Goal: Information Seeking & Learning: Learn about a topic

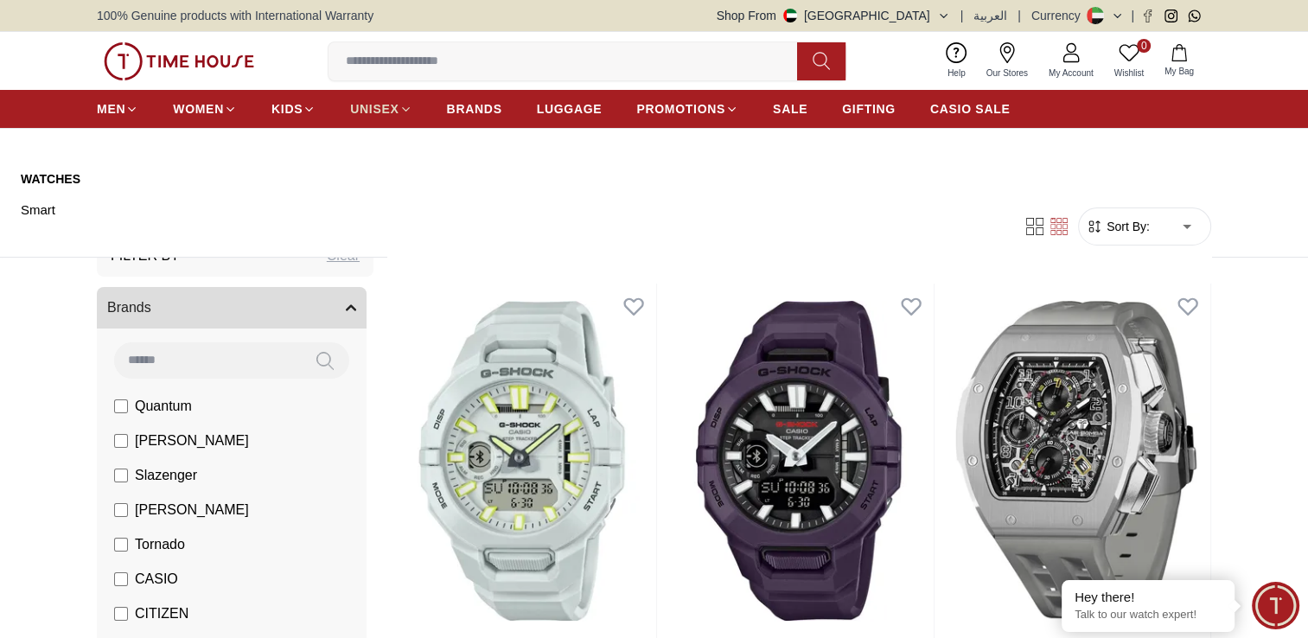
click at [399, 106] on icon at bounding box center [405, 109] width 13 height 13
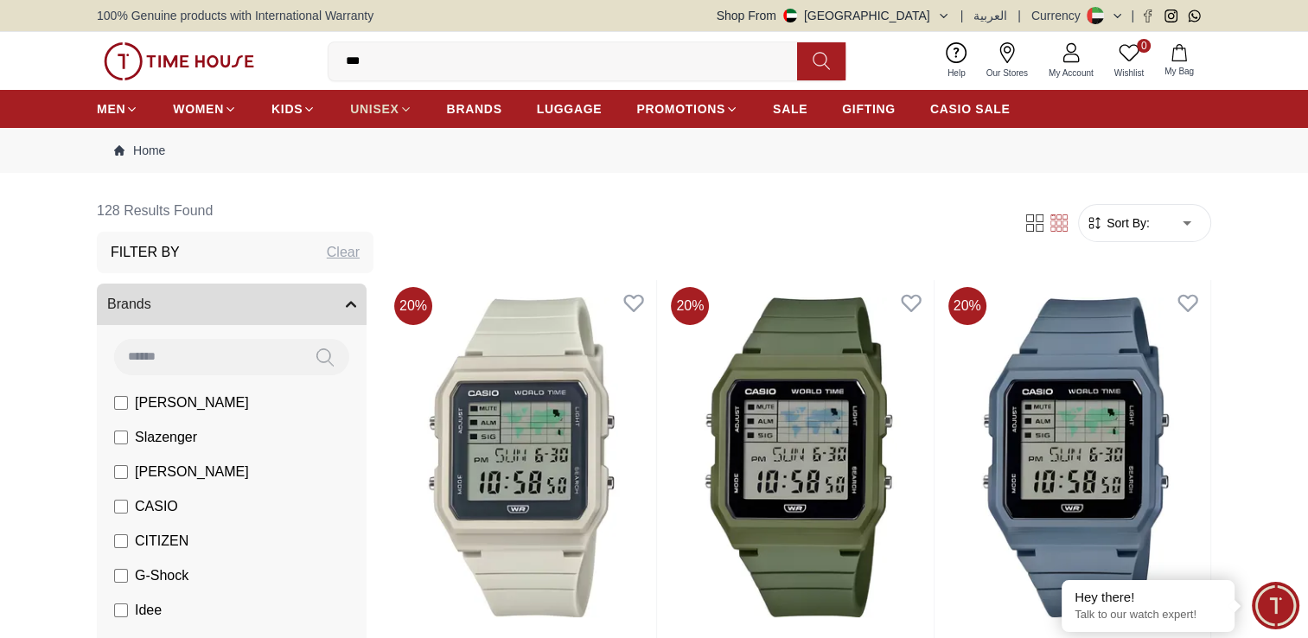
click at [374, 110] on span "UNISEX" at bounding box center [374, 108] width 48 height 17
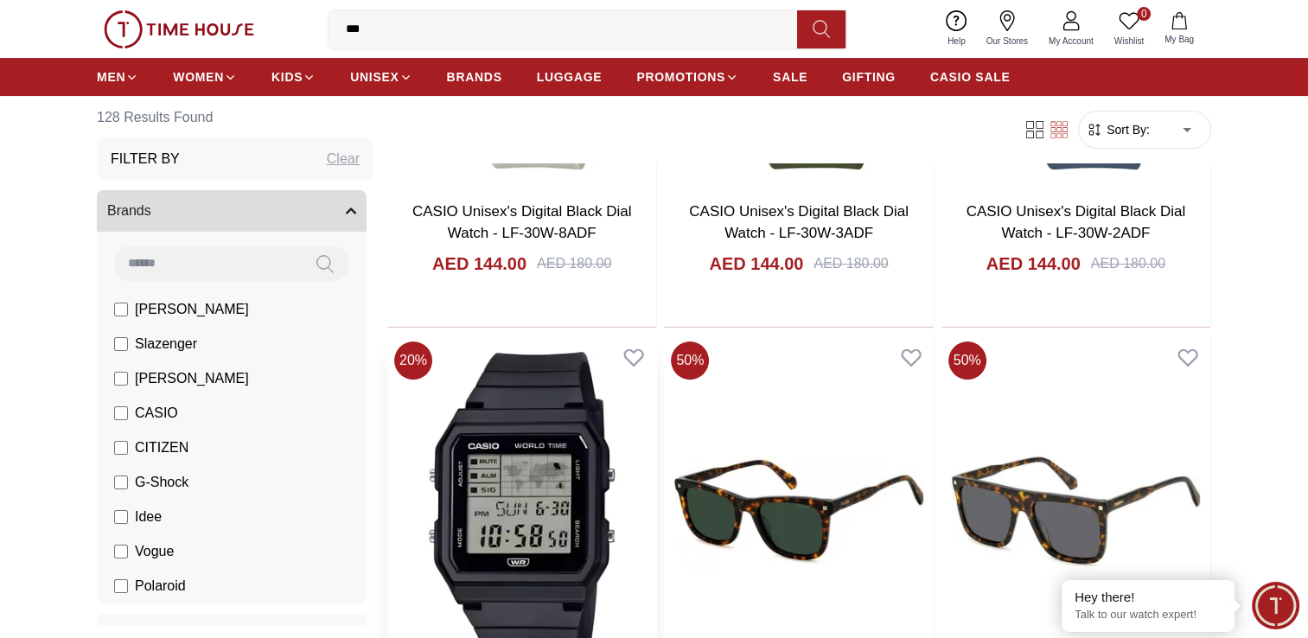
scroll to position [259, 0]
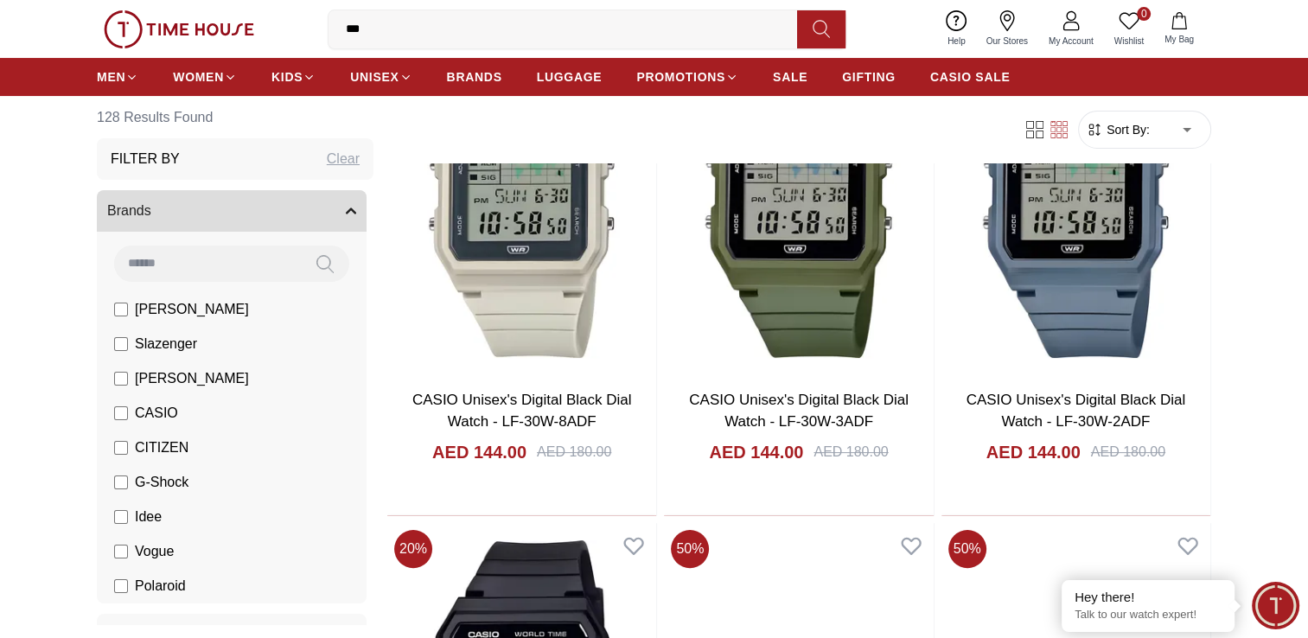
click at [186, 308] on span "[PERSON_NAME]" at bounding box center [192, 309] width 114 height 21
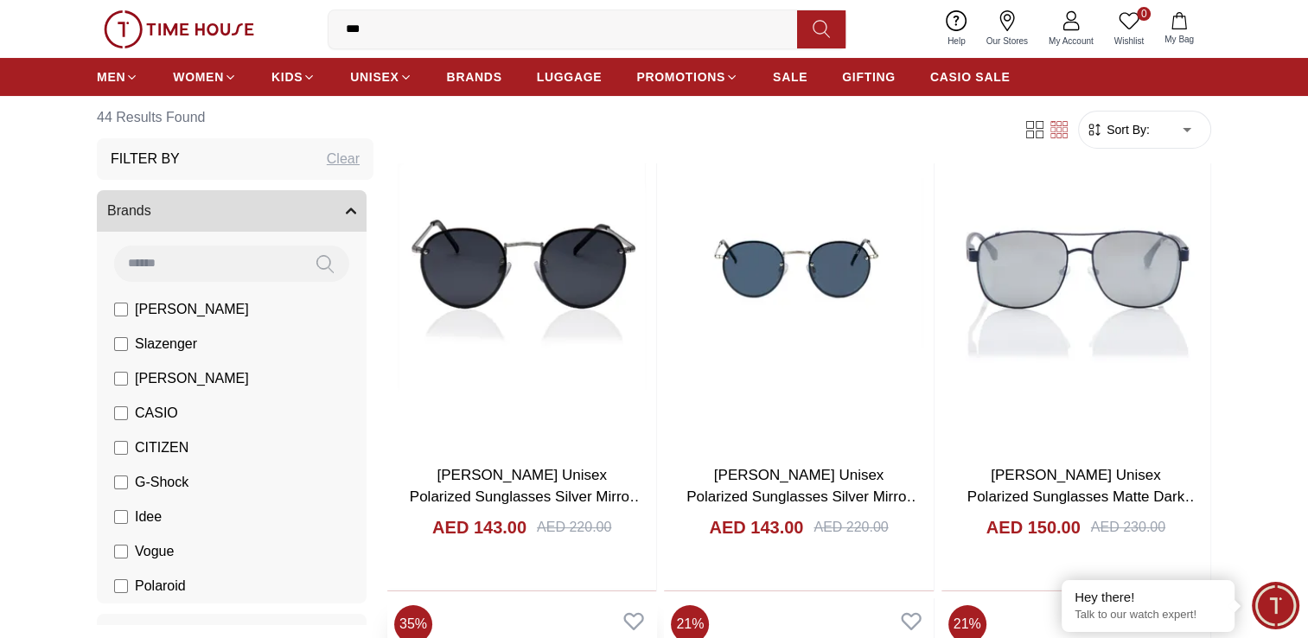
scroll to position [432, 0]
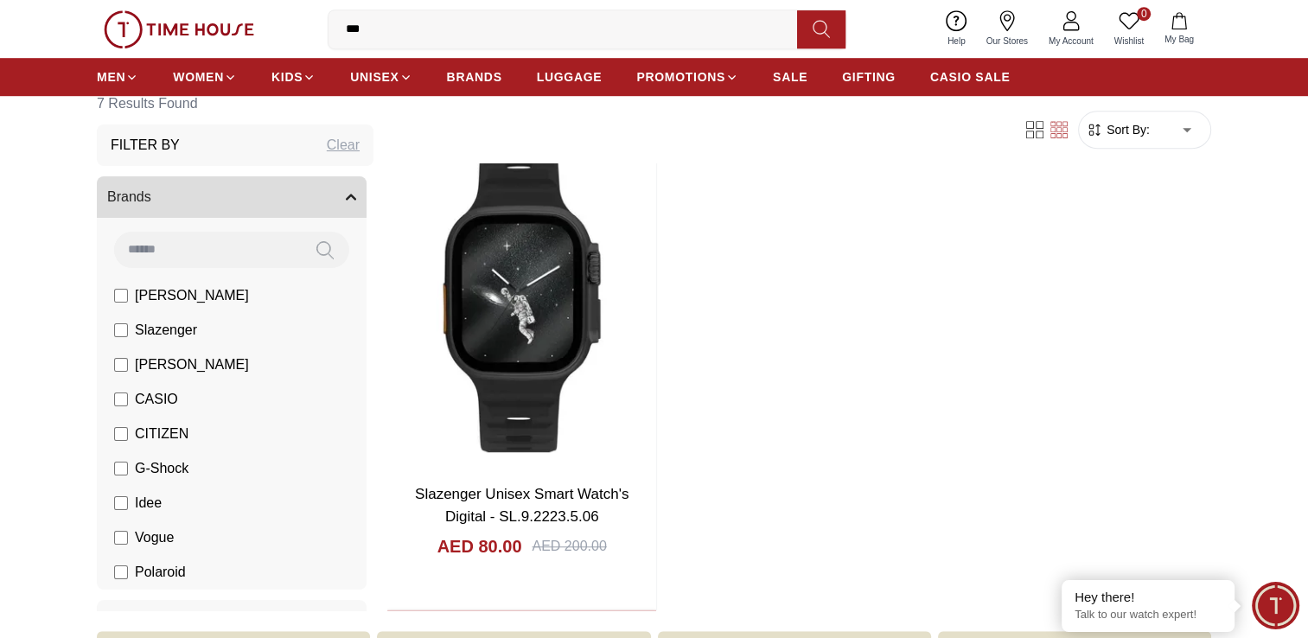
scroll to position [1210, 0]
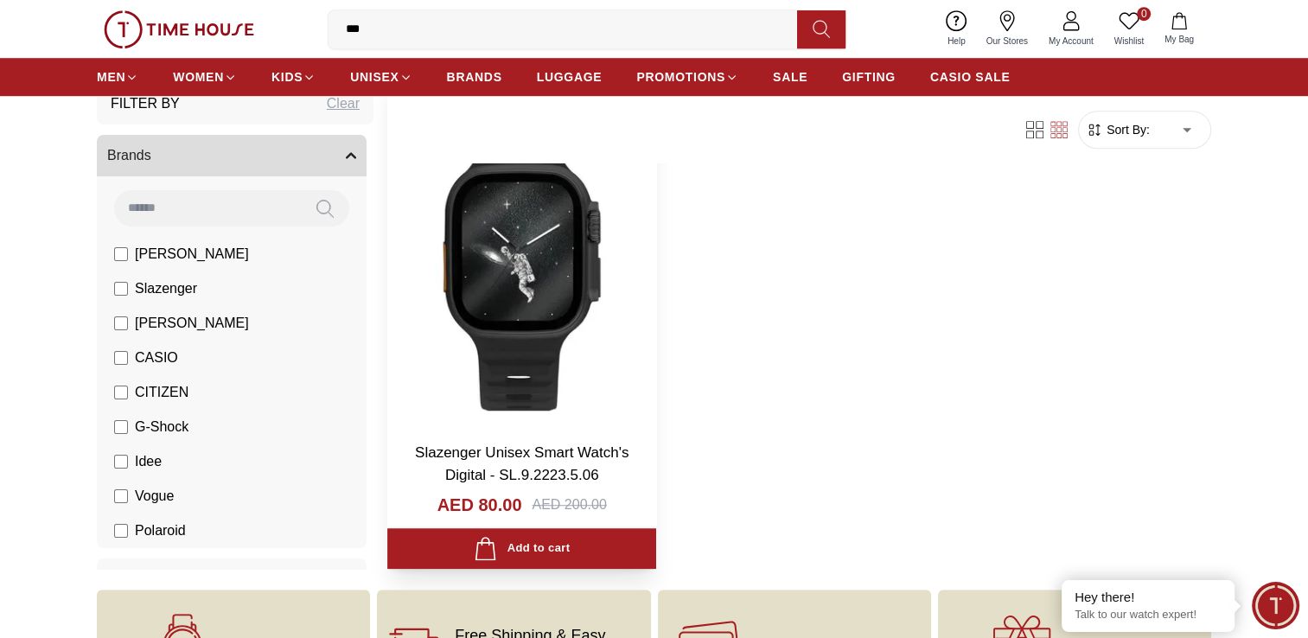
click at [544, 283] on img at bounding box center [521, 250] width 269 height 354
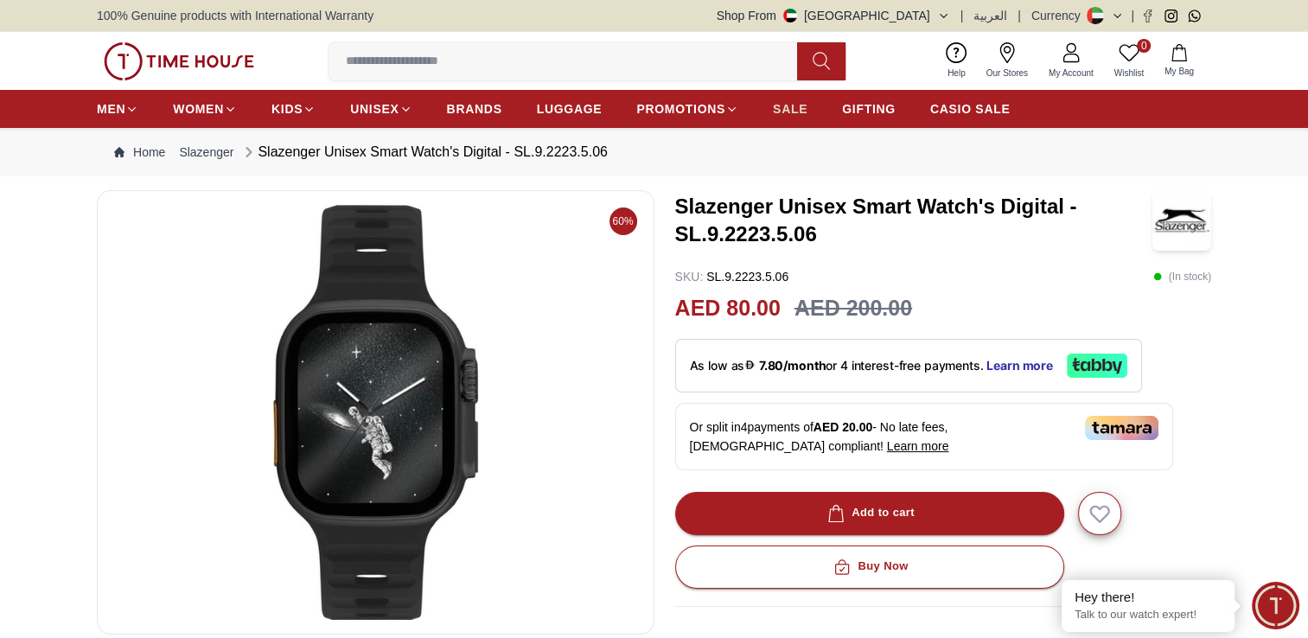
click at [792, 108] on span "SALE" at bounding box center [790, 108] width 35 height 17
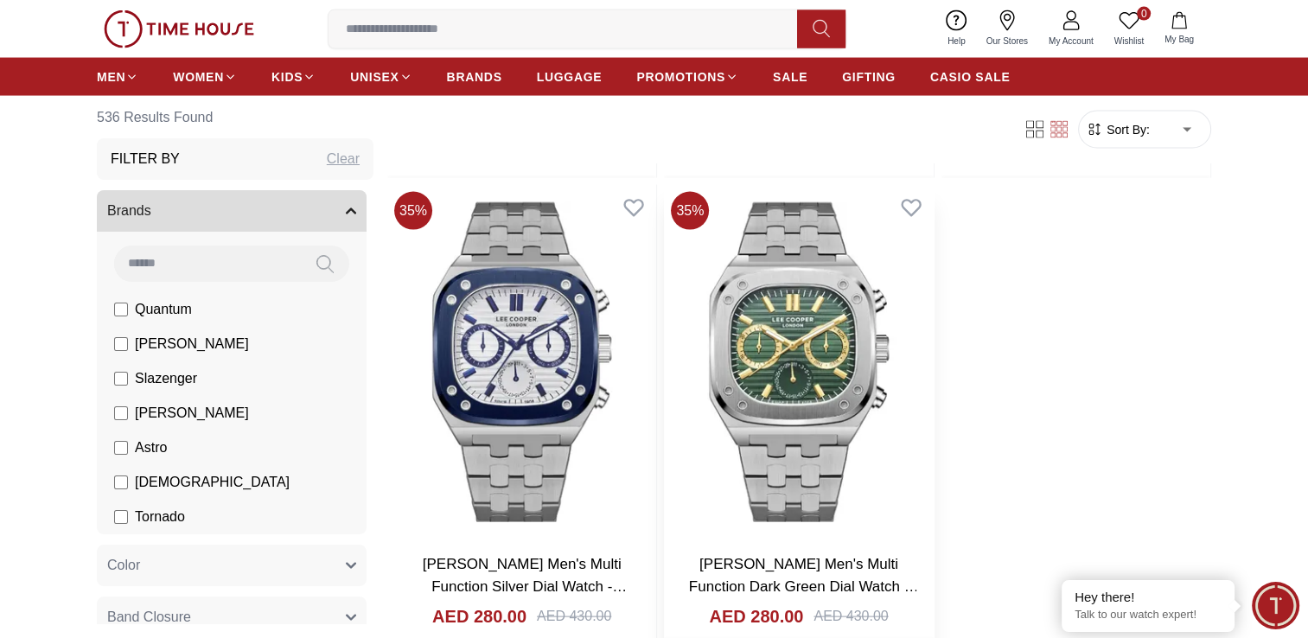
scroll to position [3543, 0]
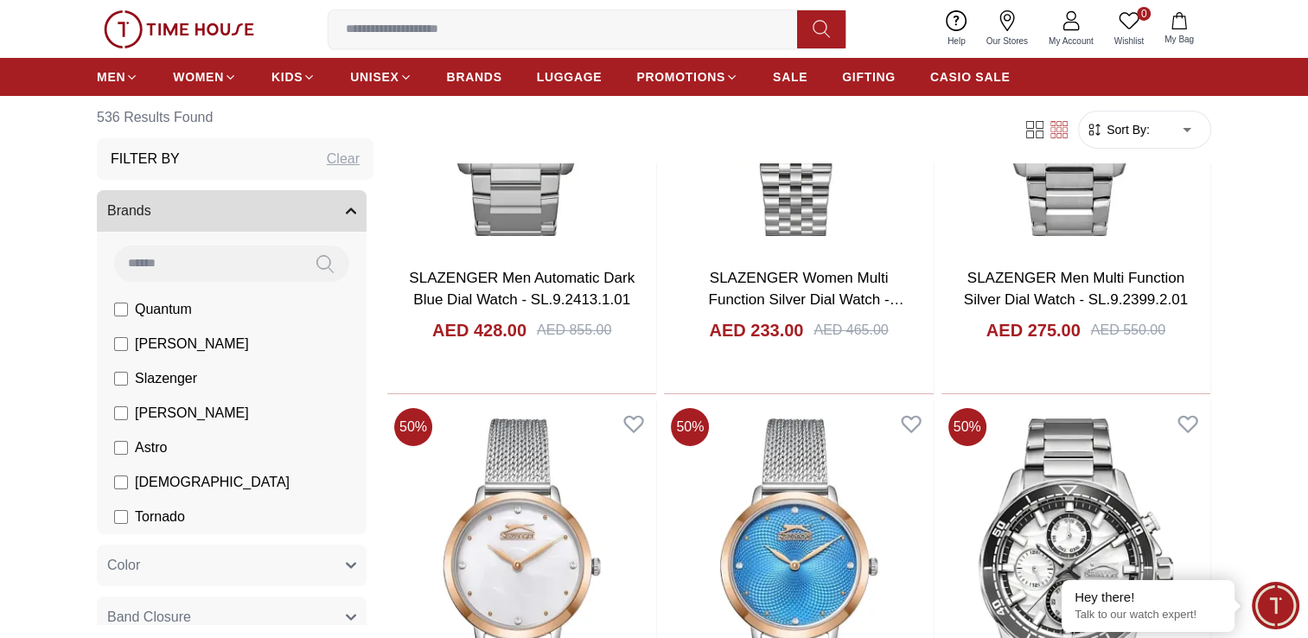
scroll to position [6655, 0]
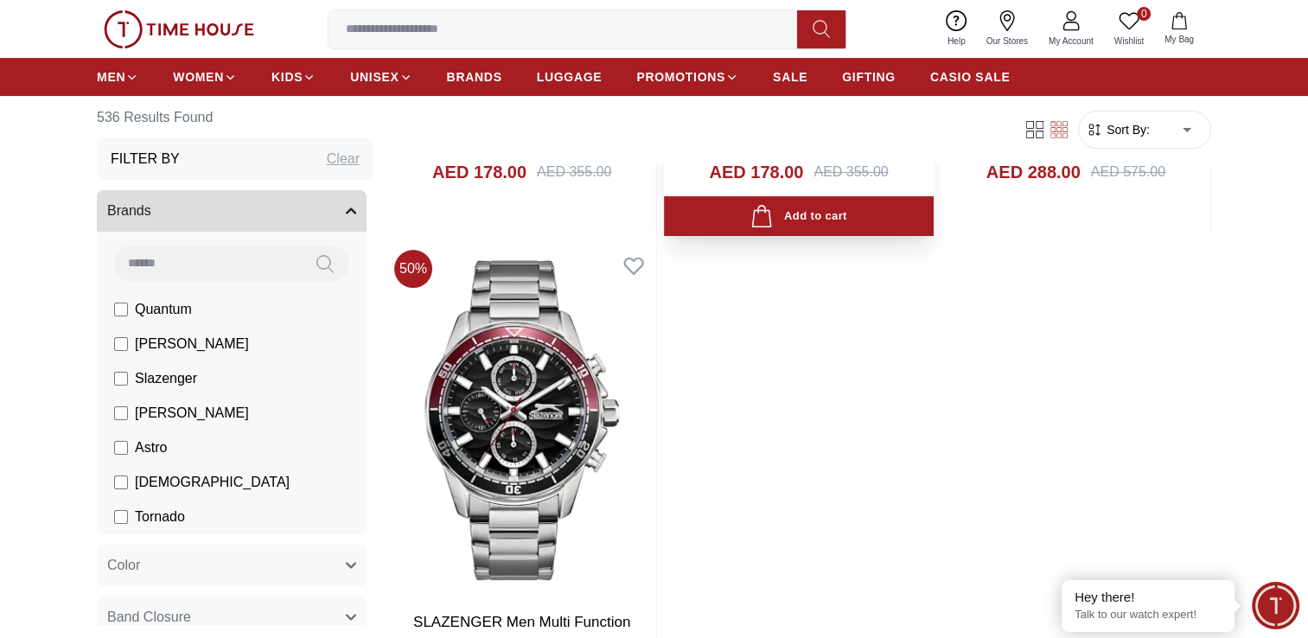
scroll to position [7260, 0]
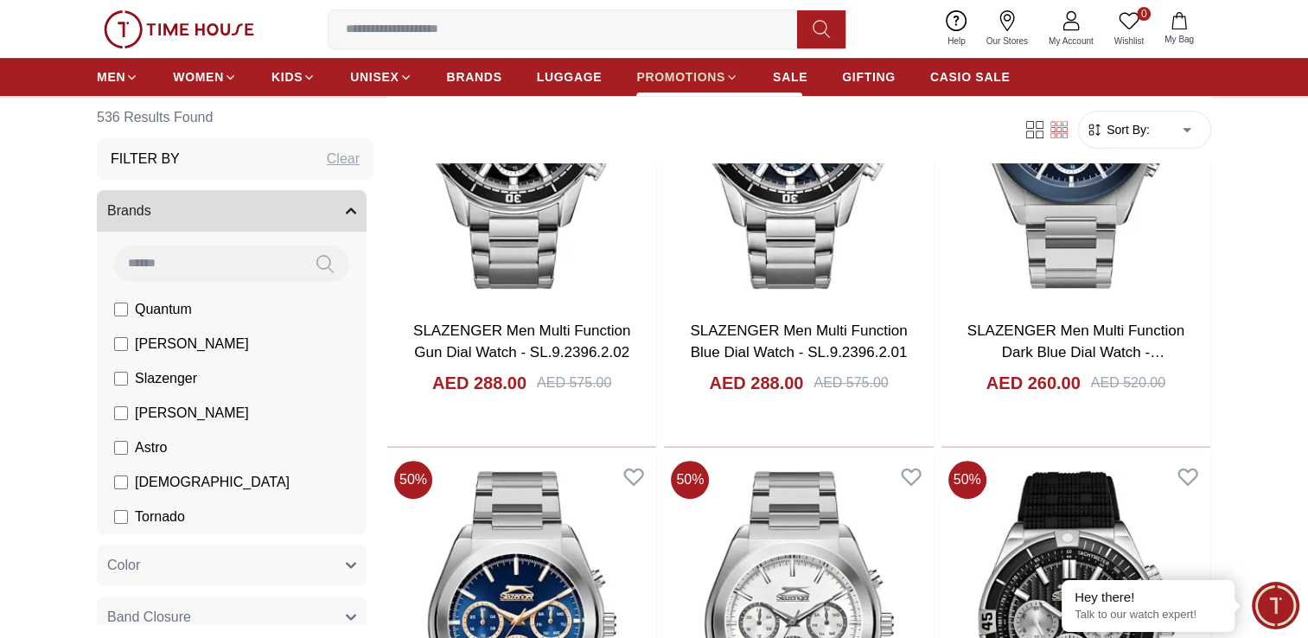
click at [684, 76] on span "PROMOTIONS" at bounding box center [680, 76] width 89 height 17
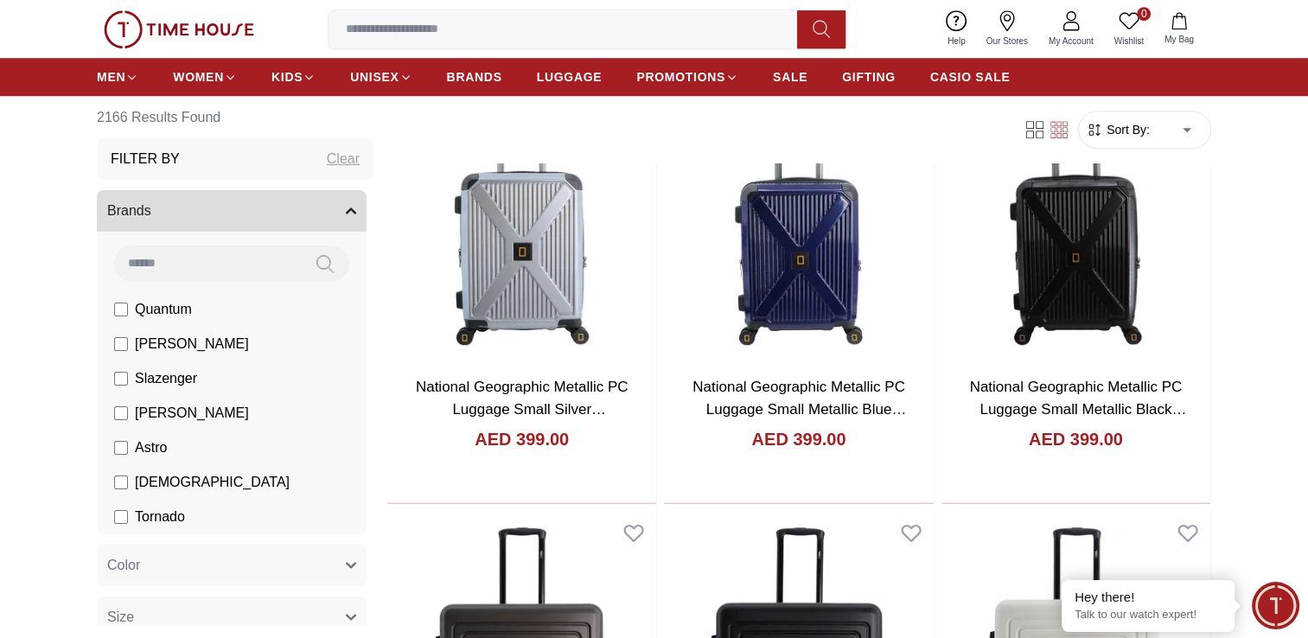
scroll to position [1296, 0]
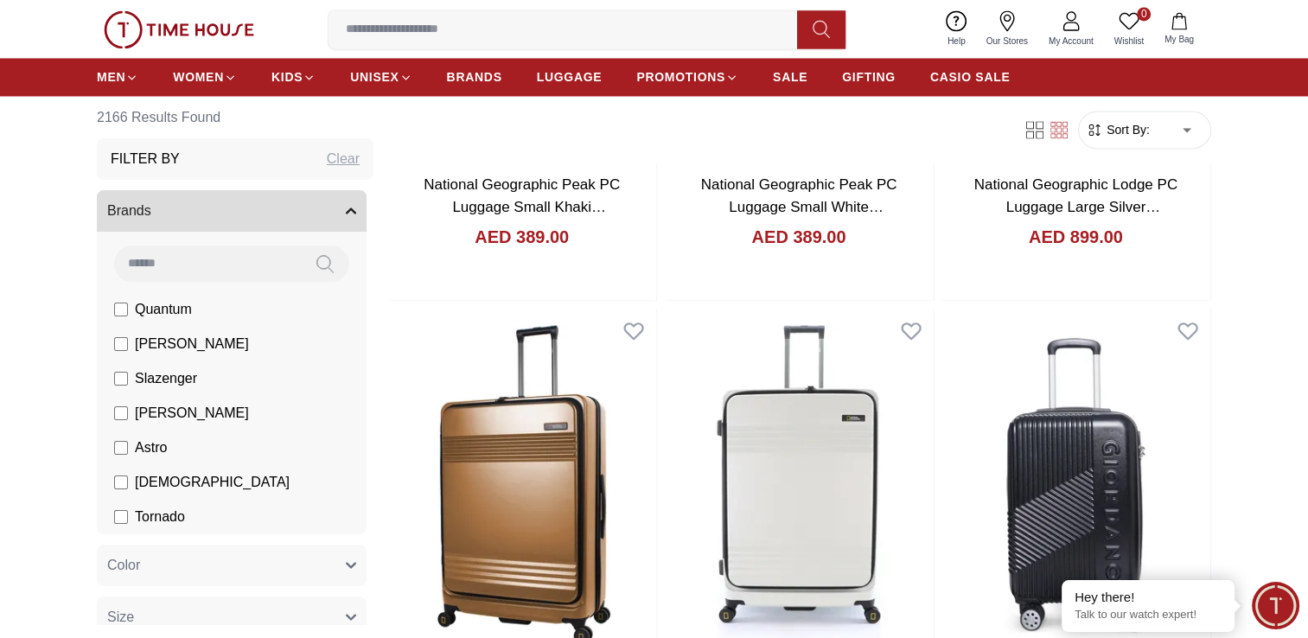
scroll to position [2938, 0]
